Goal: Task Accomplishment & Management: Manage account settings

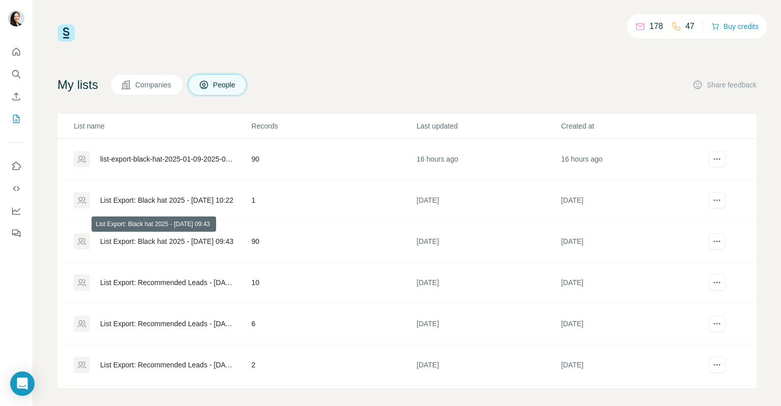
click at [174, 239] on div "List Export: Black hat 2025 - [DATE] 09:43" at bounding box center [166, 242] width 133 height 10
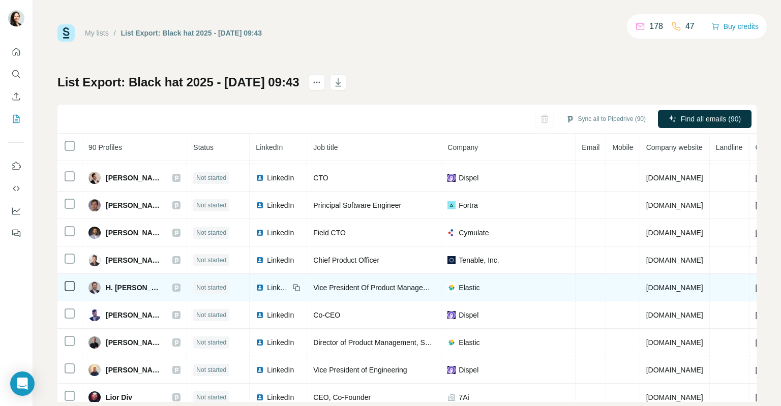
scroll to position [37, 0]
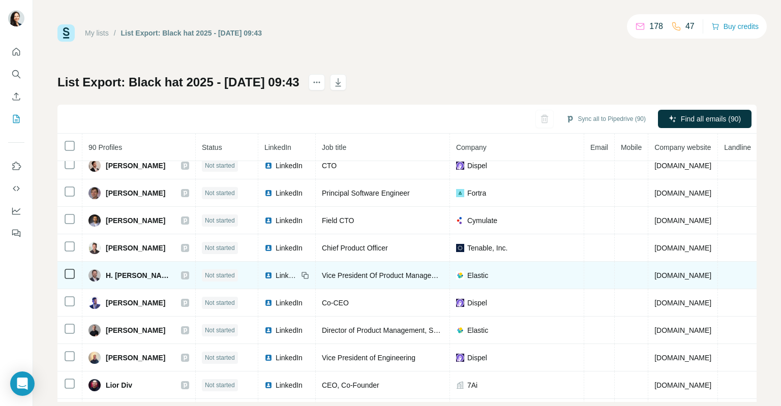
click at [184, 274] on icon at bounding box center [186, 275] width 4 height 5
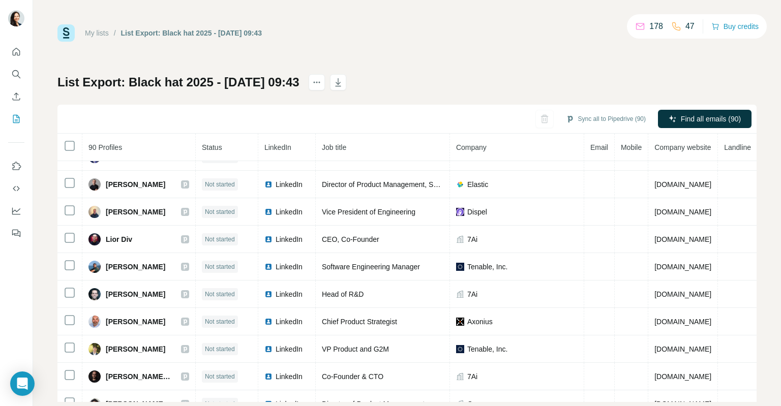
scroll to position [291, 0]
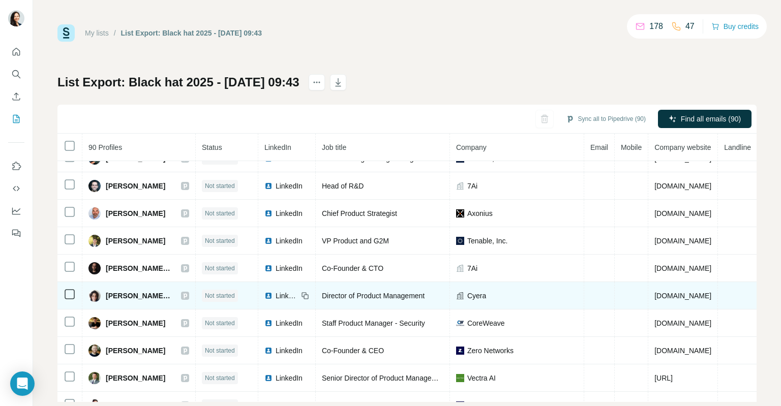
click at [184, 294] on icon at bounding box center [186, 296] width 4 height 5
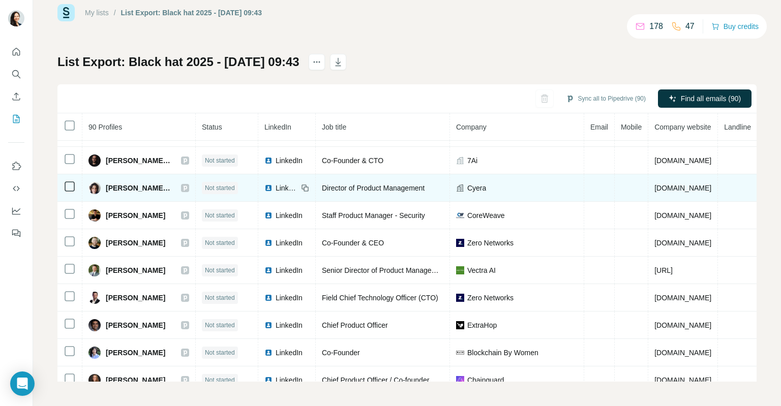
scroll to position [277, 0]
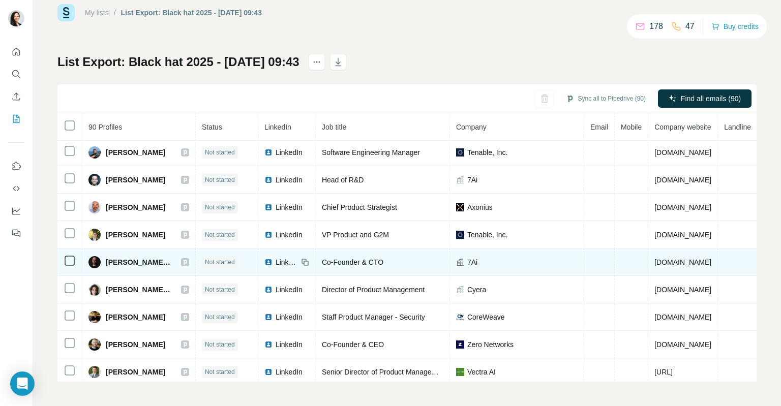
click at [182, 259] on icon at bounding box center [185, 262] width 6 height 8
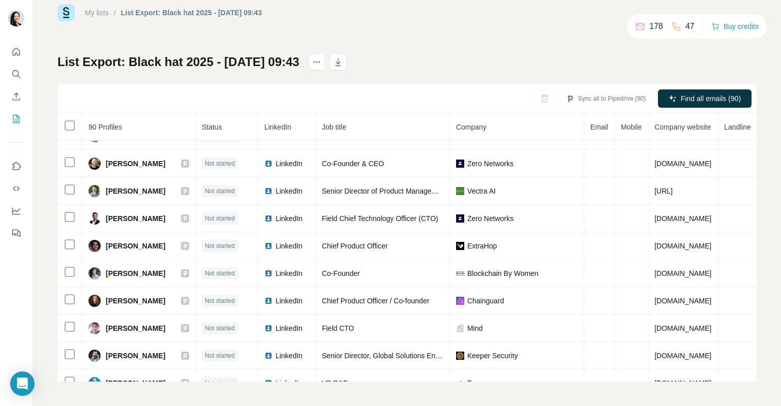
scroll to position [458, 0]
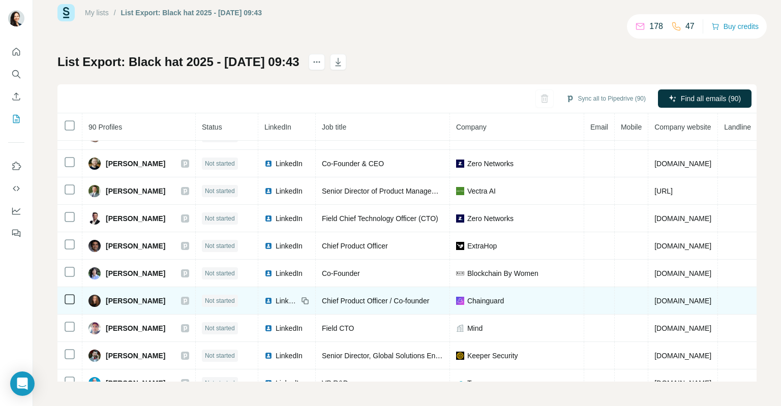
click at [301, 298] on icon at bounding box center [305, 301] width 8 height 8
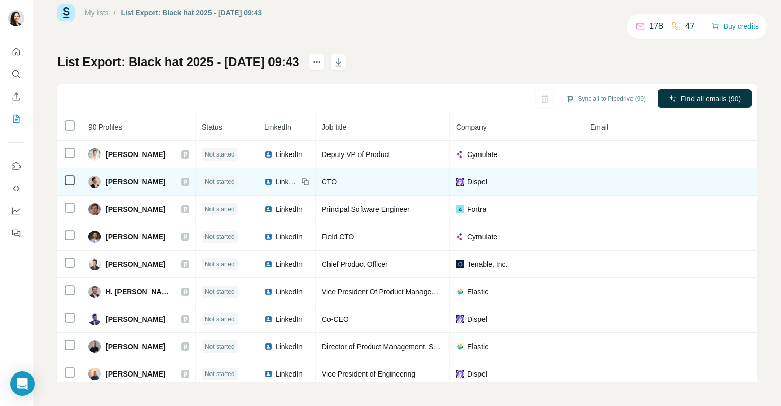
scroll to position [0, 0]
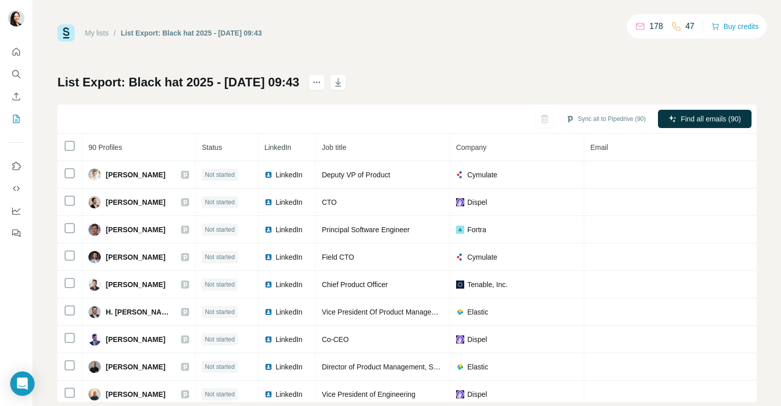
click at [105, 33] on link "My lists" at bounding box center [97, 33] width 24 height 8
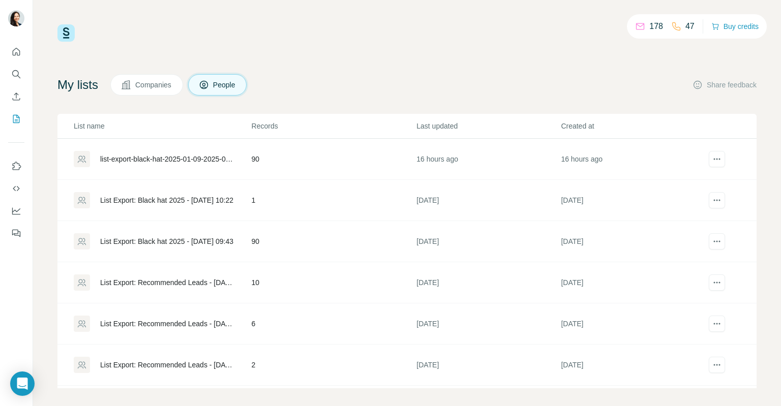
click at [185, 242] on div "List Export: Black hat 2025 - [DATE] 09:43" at bounding box center [166, 242] width 133 height 10
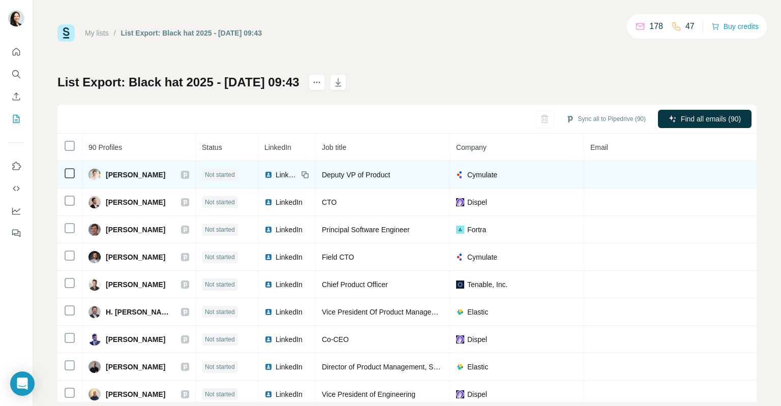
click at [182, 174] on icon at bounding box center [185, 175] width 6 height 8
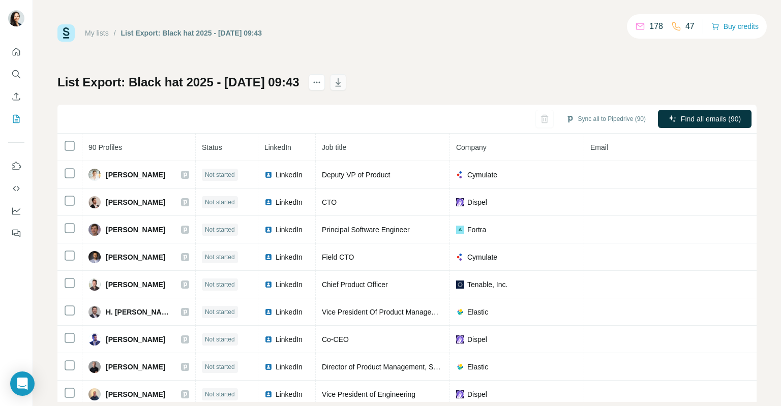
click at [343, 79] on icon "button" at bounding box center [338, 82] width 10 height 10
click at [105, 35] on link "My lists" at bounding box center [97, 33] width 24 height 8
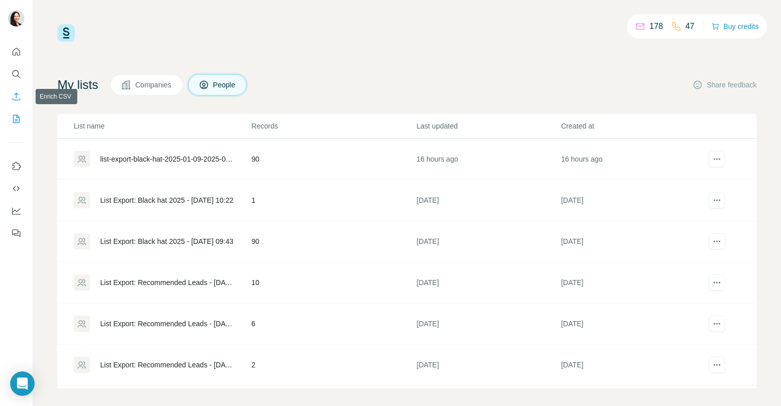
click at [18, 97] on icon "Enrich CSV" at bounding box center [16, 97] width 10 height 10
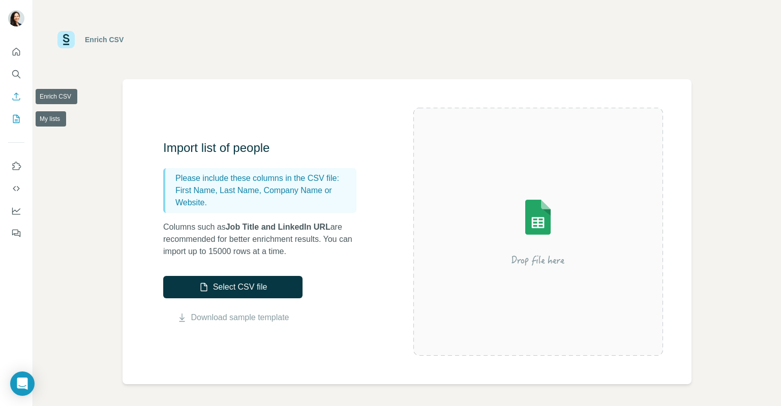
click at [17, 111] on button "My lists" at bounding box center [16, 119] width 16 height 18
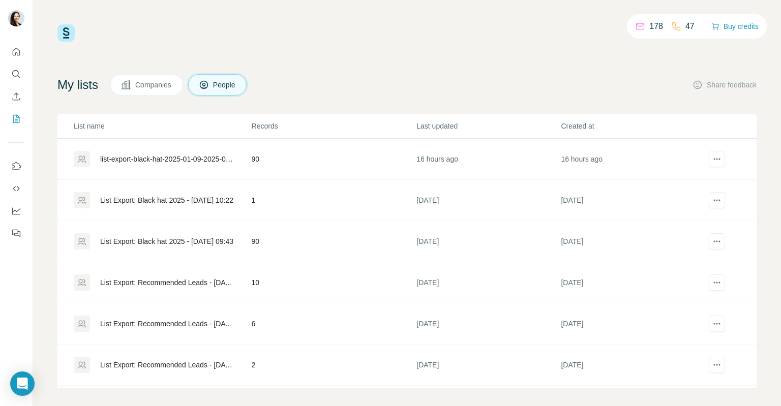
click at [193, 240] on div "List Export: Black hat 2025 - [DATE] 09:43" at bounding box center [166, 242] width 133 height 10
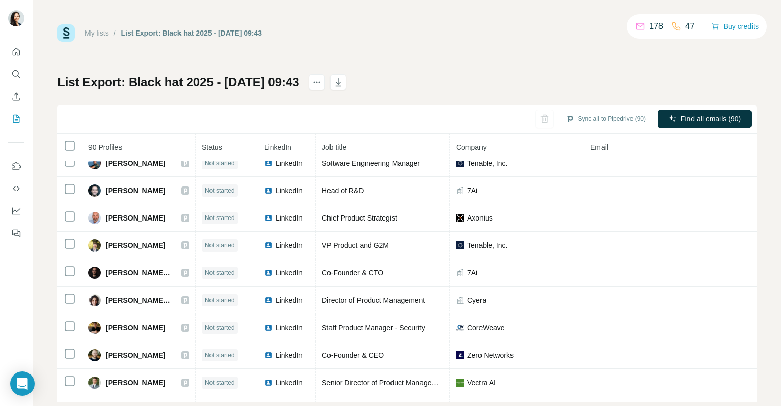
scroll to position [305, 0]
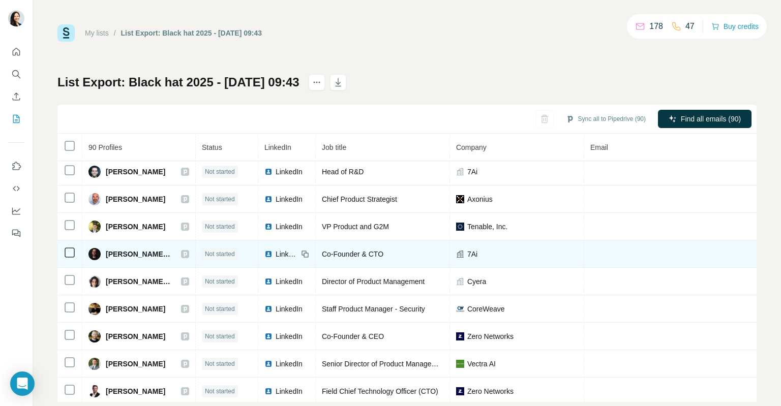
click at [470, 252] on span "7Ai" at bounding box center [472, 254] width 10 height 10
click at [183, 255] on div "[PERSON_NAME] Amit" at bounding box center [139, 254] width 101 height 12
click at [184, 252] on icon at bounding box center [186, 254] width 4 height 5
